Goal: Information Seeking & Learning: Learn about a topic

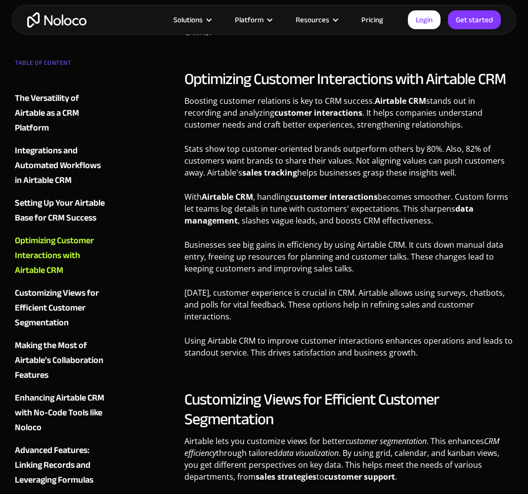
scroll to position [2390, 0]
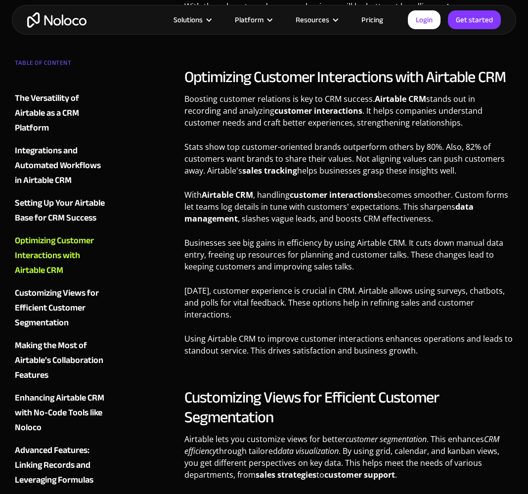
drag, startPoint x: 362, startPoint y: 128, endPoint x: 465, endPoint y: 164, distance: 108.9
click at [465, 164] on p "Stats show top customer-oriented brands outperform others by 80%. Also, 82% of …" at bounding box center [348, 162] width 329 height 43
click at [468, 166] on p "Stats show top customer-oriented brands outperform others by 80%. Also, 82% of …" at bounding box center [348, 162] width 329 height 43
drag, startPoint x: 474, startPoint y: 166, endPoint x: 463, endPoint y: 122, distance: 45.0
click at [463, 122] on div "Optimizing Customer Interactions with Airtable CRM Boosting customer relations …" at bounding box center [348, 215] width 329 height 297
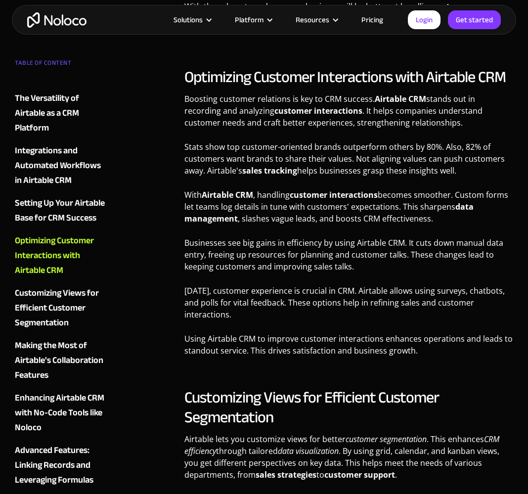
click at [462, 122] on p "Boosting customer relations is key to CRM success. Airtable CRM stands out in r…" at bounding box center [348, 114] width 329 height 43
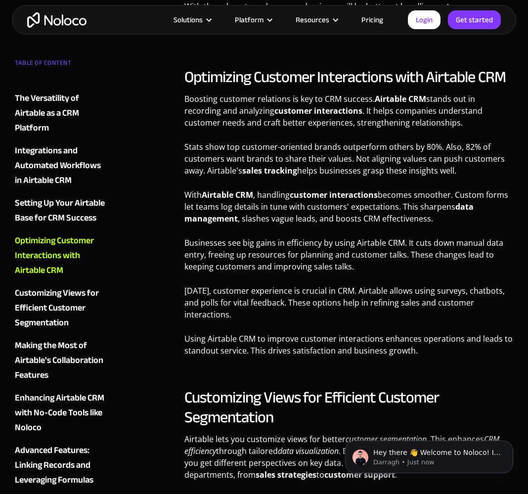
scroll to position [0, 0]
click at [308, 171] on p "Stats show top customer-oriented brands outperform others by 80%. Also, 82% of …" at bounding box center [348, 162] width 329 height 43
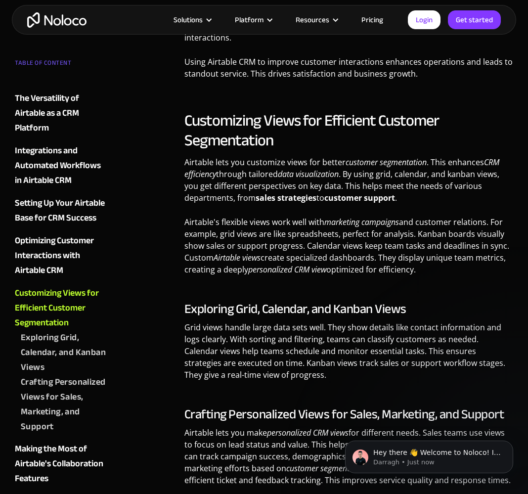
scroll to position [2669, 0]
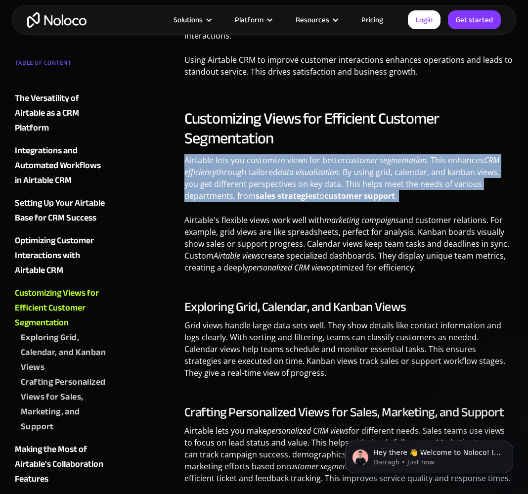
drag, startPoint x: 168, startPoint y: 145, endPoint x: 174, endPoint y: 199, distance: 54.3
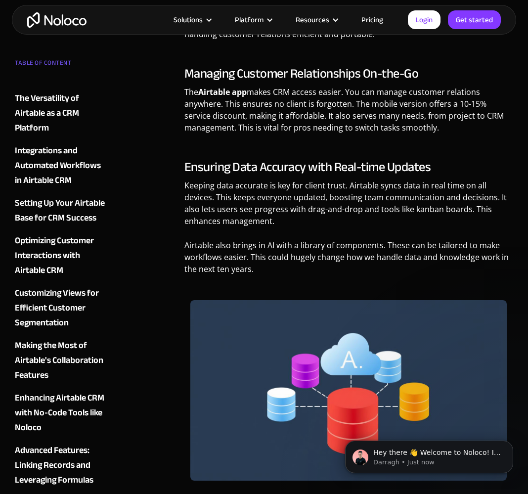
scroll to position [4704, 0]
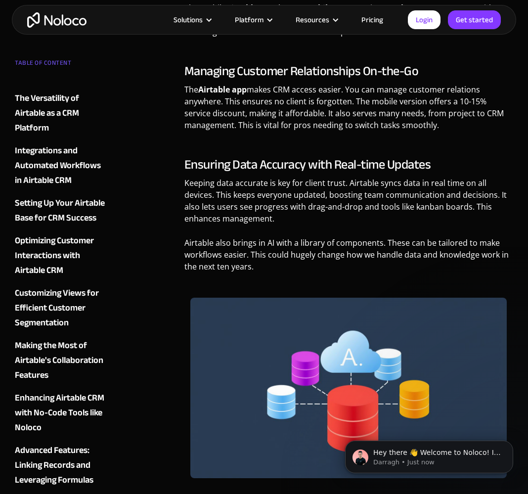
drag, startPoint x: 175, startPoint y: 62, endPoint x: 174, endPoint y: 125, distance: 62.8
drag, startPoint x: 202, startPoint y: 125, endPoint x: 172, endPoint y: 58, distance: 72.8
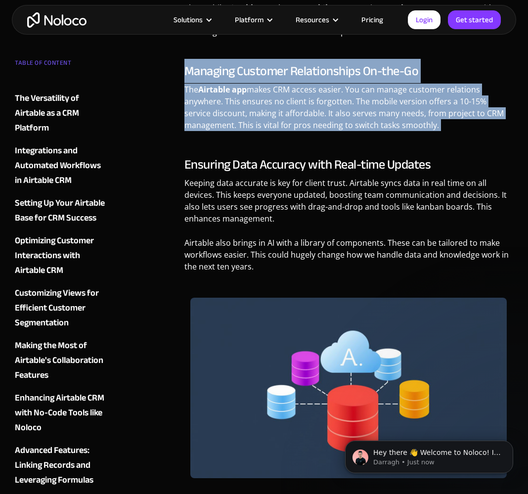
drag, startPoint x: 170, startPoint y: 58, endPoint x: 169, endPoint y: 131, distance: 73.2
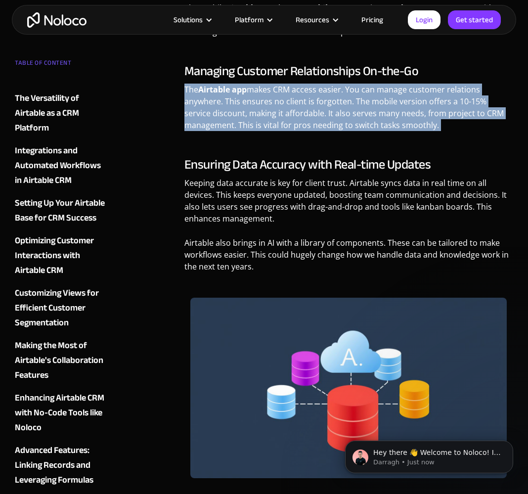
drag, startPoint x: 183, startPoint y: 132, endPoint x: 178, endPoint y: 74, distance: 58.5
drag, startPoint x: 171, startPoint y: 74, endPoint x: 163, endPoint y: 128, distance: 54.0
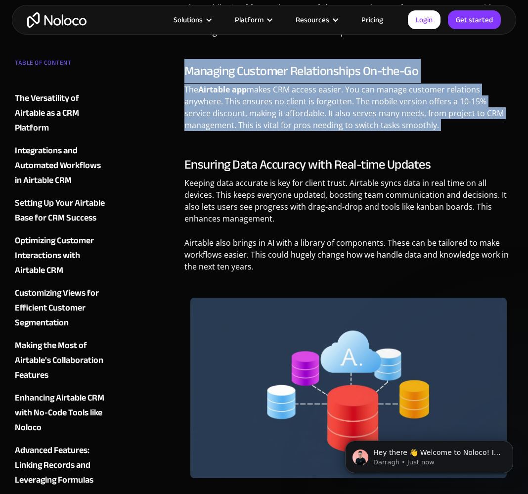
drag, startPoint x: 174, startPoint y: 132, endPoint x: 166, endPoint y: 62, distance: 71.2
drag, startPoint x: 162, startPoint y: 61, endPoint x: 163, endPoint y: 127, distance: 65.7
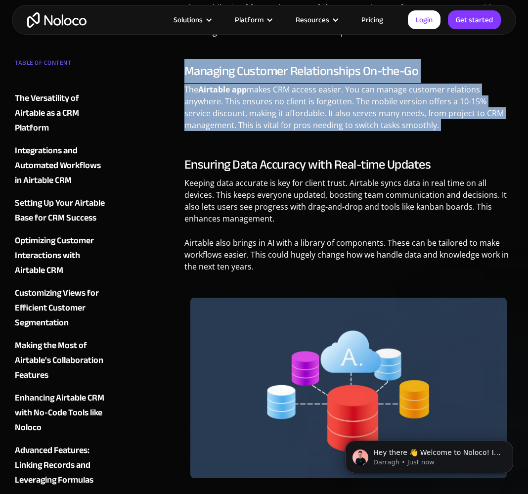
drag, startPoint x: 167, startPoint y: 132, endPoint x: 159, endPoint y: 63, distance: 70.1
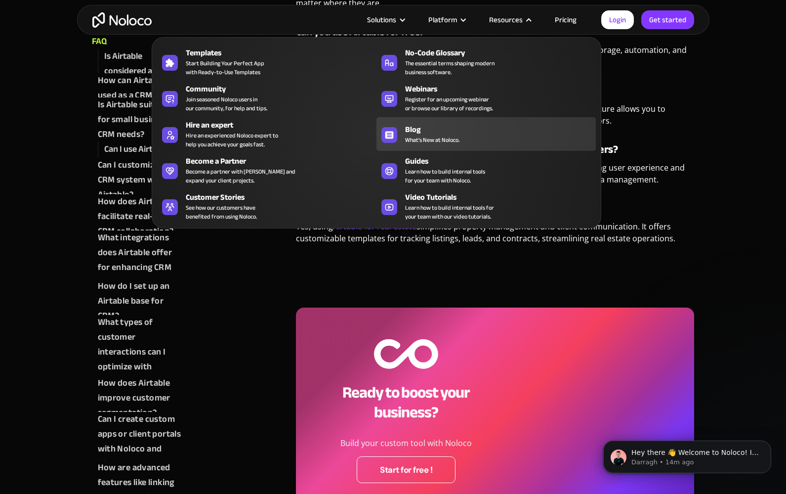
scroll to position [6192, 0]
